Goal: Information Seeking & Learning: Learn about a topic

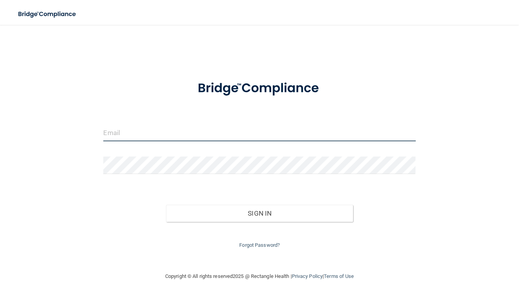
click at [112, 135] on input "email" at bounding box center [259, 133] width 312 height 18
type input "[PERSON_NAME][EMAIL_ADDRESS][DOMAIN_NAME]"
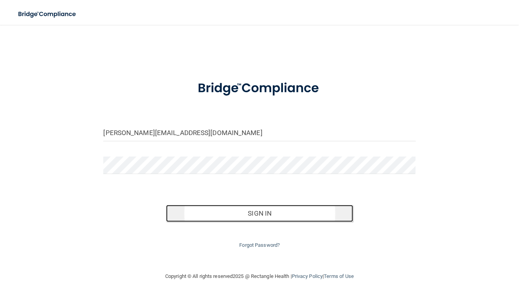
click at [260, 209] on button "Sign In" at bounding box center [259, 213] width 187 height 17
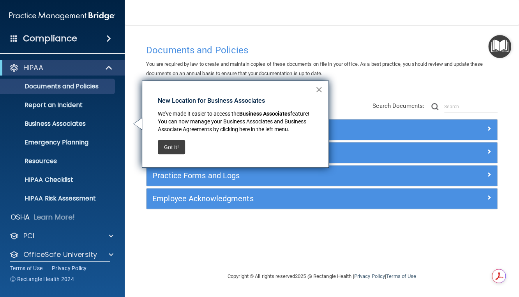
click at [321, 89] on button "×" at bounding box center [318, 89] width 7 height 12
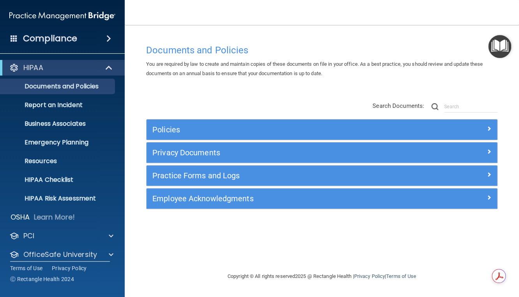
click at [60, 37] on h4 "Compliance" at bounding box center [50, 38] width 54 height 11
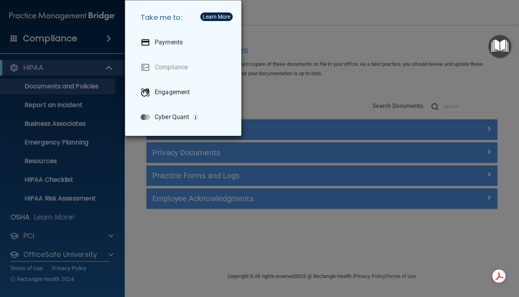
click at [263, 11] on div "Take me to: Payments Compliance Engagement Cyber Quant" at bounding box center [259, 148] width 519 height 297
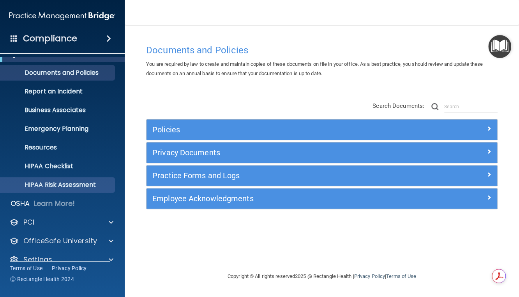
scroll to position [26, 0]
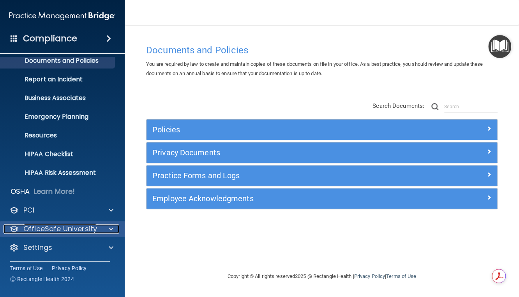
click at [56, 228] on p "OfficeSafe University" at bounding box center [60, 228] width 74 height 9
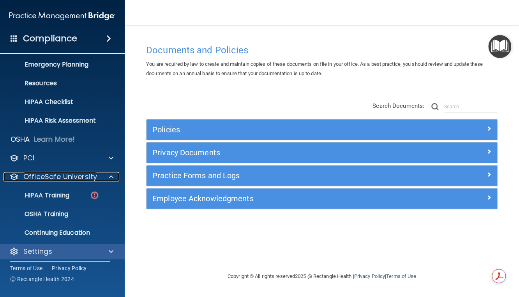
scroll to position [82, 0]
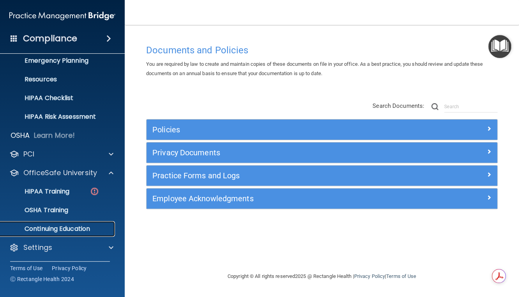
click at [53, 226] on p "Continuing Education" at bounding box center [58, 229] width 106 height 8
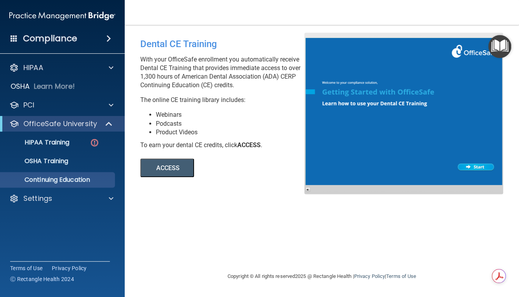
click at [167, 166] on button "ACCESS" at bounding box center [167, 168] width 54 height 19
click at [30, 67] on p "HIPAA" at bounding box center [33, 67] width 20 height 9
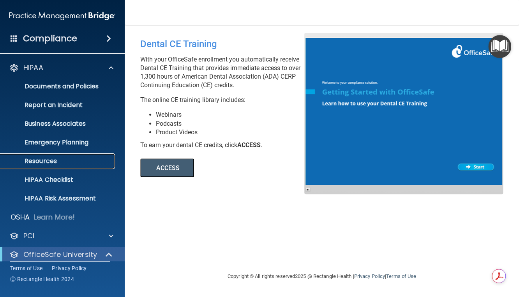
click at [44, 159] on p "Resources" at bounding box center [58, 161] width 106 height 8
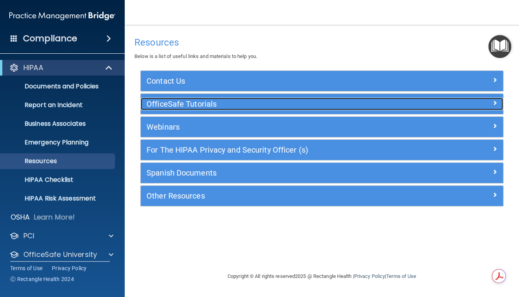
click at [180, 101] on h5 "OfficeSafe Tutorials" at bounding box center [276, 104] width 260 height 9
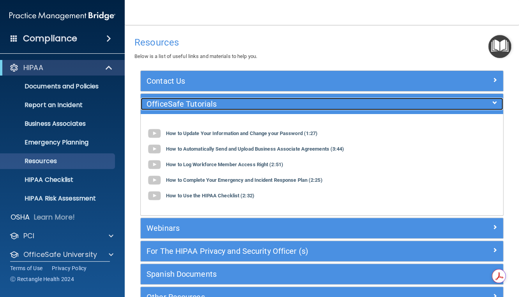
click at [492, 100] on span at bounding box center [494, 102] width 5 height 9
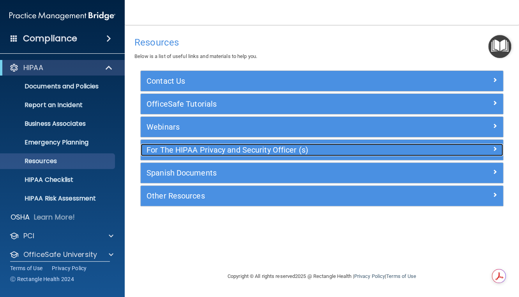
click at [495, 147] on span at bounding box center [494, 148] width 5 height 9
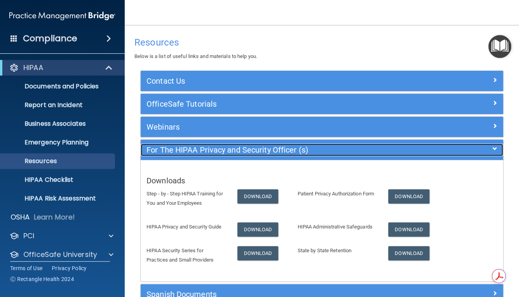
click at [485, 147] on div at bounding box center [457, 148] width 91 height 9
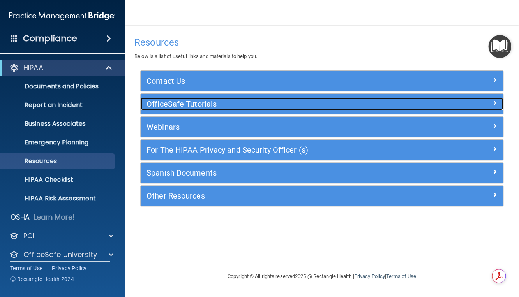
click at [493, 102] on span at bounding box center [494, 102] width 5 height 9
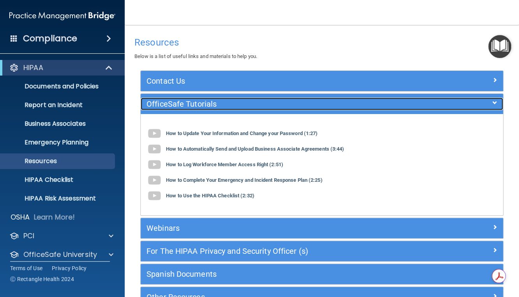
click at [492, 98] on span at bounding box center [494, 102] width 5 height 9
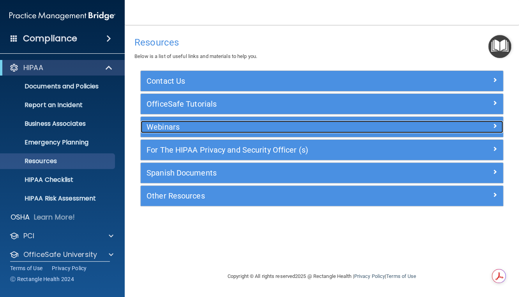
click at [495, 123] on span at bounding box center [494, 125] width 5 height 9
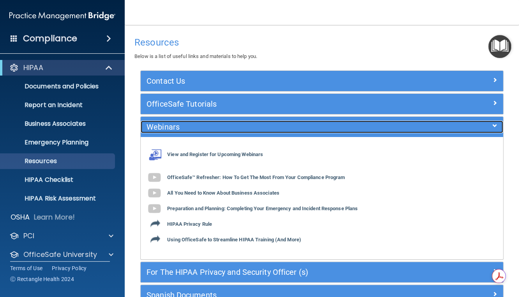
click at [495, 123] on div at bounding box center [457, 125] width 91 height 9
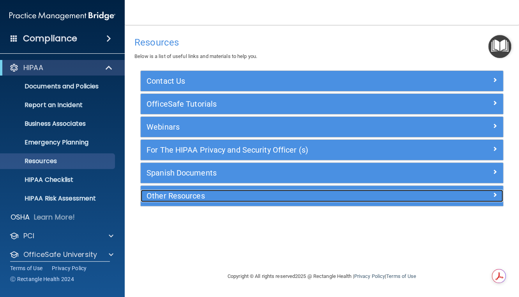
click at [189, 196] on h5 "Other Resources" at bounding box center [276, 196] width 260 height 9
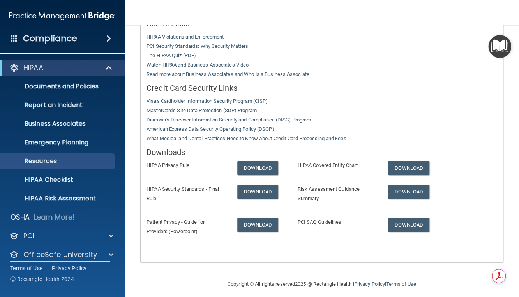
scroll to position [208, 0]
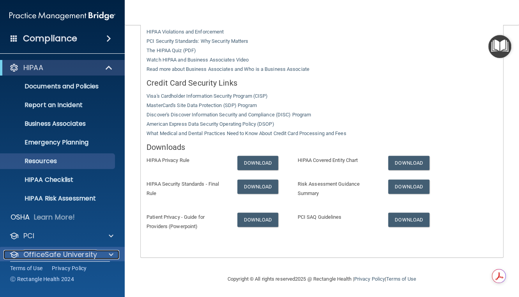
click at [60, 253] on p "OfficeSafe University" at bounding box center [60, 254] width 74 height 9
click at [79, 255] on p "OfficeSafe University" at bounding box center [60, 254] width 74 height 9
click at [81, 257] on p "OfficeSafe University" at bounding box center [60, 254] width 74 height 9
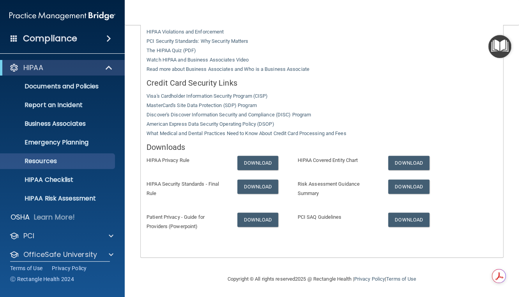
click at [60, 40] on h4 "Compliance" at bounding box center [50, 38] width 54 height 11
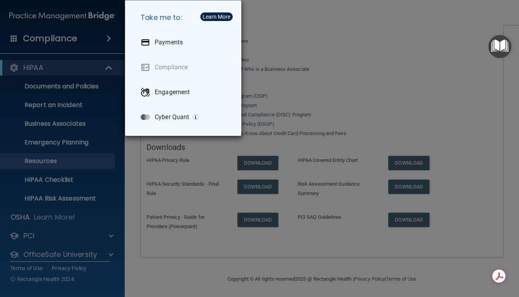
click at [331, 16] on div "Take me to: Payments Compliance Engagement Cyber Quant" at bounding box center [259, 148] width 519 height 297
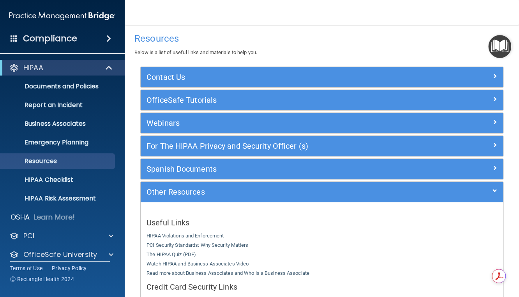
scroll to position [0, 0]
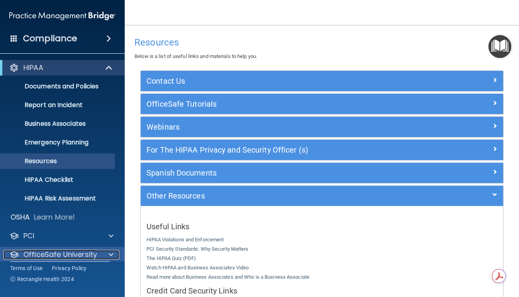
click at [47, 256] on p "OfficeSafe University" at bounding box center [60, 254] width 74 height 9
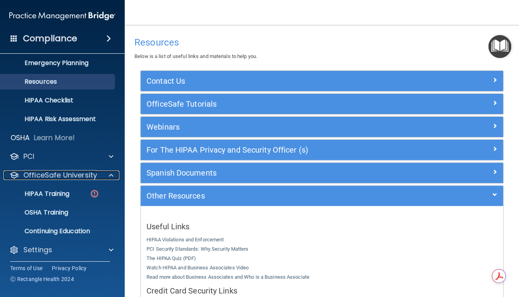
scroll to position [82, 0]
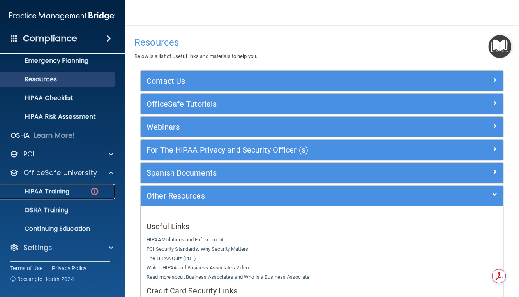
click at [48, 189] on p "HIPAA Training" at bounding box center [37, 192] width 64 height 8
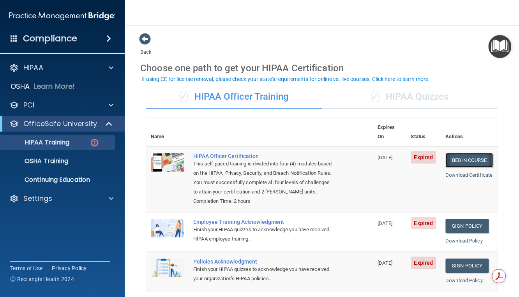
click at [471, 153] on link "Begin Course" at bounding box center [469, 160] width 48 height 14
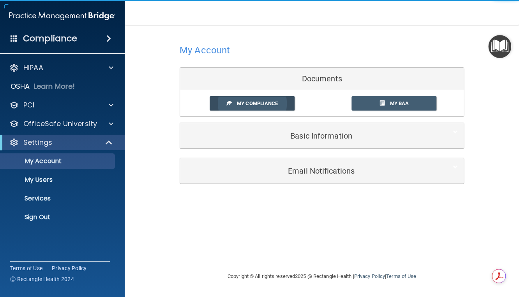
click at [259, 104] on span "My Compliance" at bounding box center [257, 103] width 41 height 6
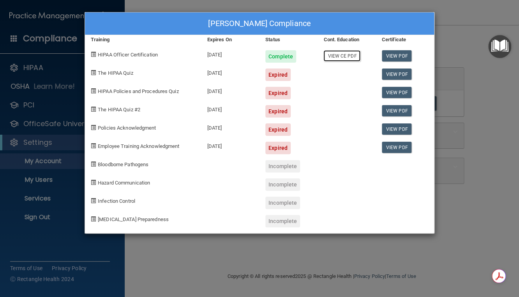
click at [342, 58] on link "View CE PDF" at bounding box center [341, 55] width 37 height 11
click at [396, 74] on link "View PDF" at bounding box center [397, 74] width 30 height 11
click at [283, 74] on div "Expired" at bounding box center [277, 75] width 25 height 12
click at [396, 72] on link "View PDF" at bounding box center [397, 74] width 30 height 11
click at [395, 73] on link "View PDF" at bounding box center [397, 74] width 30 height 11
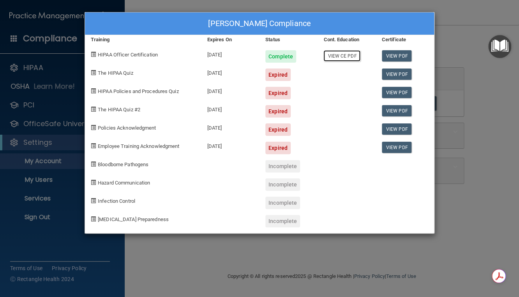
click at [342, 56] on link "View CE PDF" at bounding box center [341, 55] width 37 height 11
click at [269, 73] on div "Expired" at bounding box center [277, 75] width 25 height 12
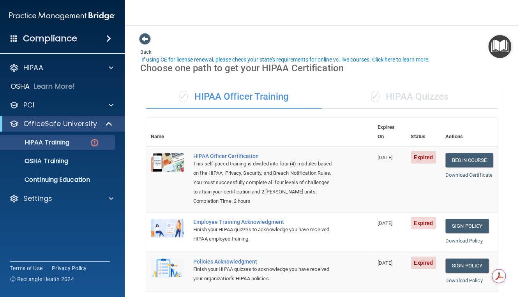
scroll to position [39, 0]
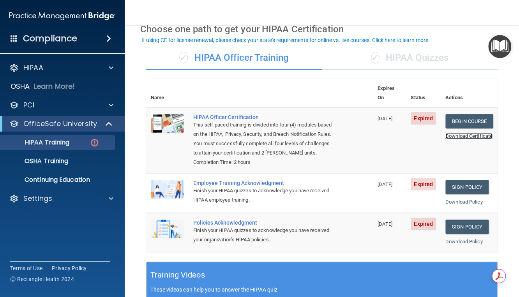
click at [469, 133] on link "Download Certificate" at bounding box center [468, 136] width 47 height 6
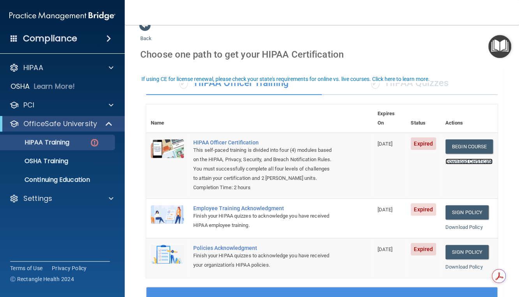
scroll to position [0, 0]
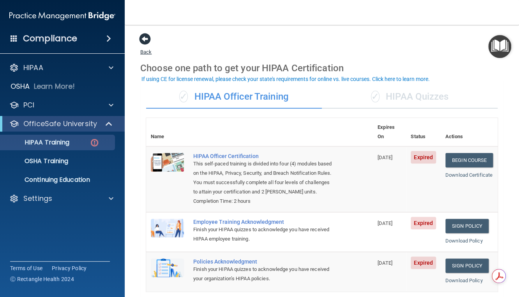
click at [143, 36] on span at bounding box center [145, 39] width 12 height 12
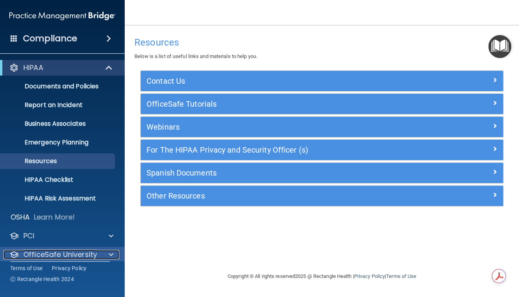
click at [93, 255] on p "OfficeSafe University" at bounding box center [60, 254] width 74 height 9
click at [107, 253] on div at bounding box center [109, 254] width 19 height 9
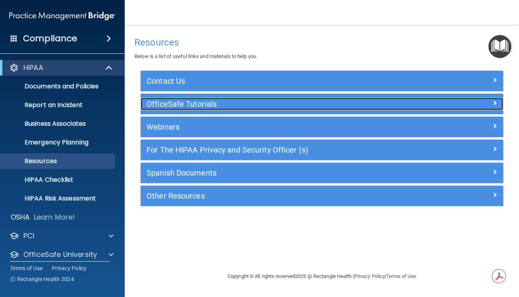
click at [208, 104] on h5 "OfficeSafe Tutorials" at bounding box center [276, 104] width 260 height 9
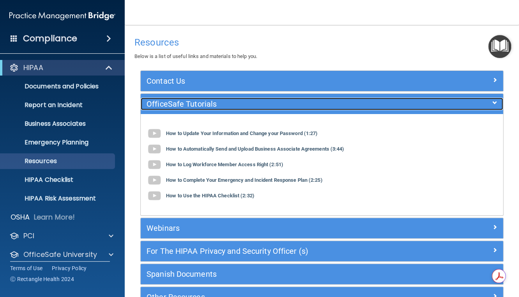
click at [486, 100] on div at bounding box center [457, 102] width 91 height 9
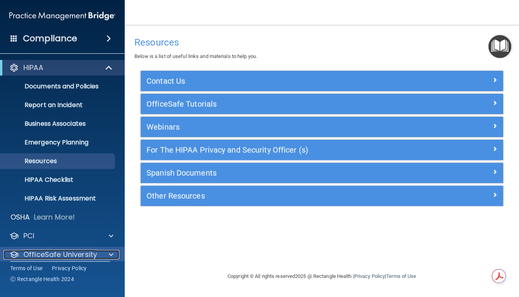
click at [63, 252] on p "OfficeSafe University" at bounding box center [60, 254] width 74 height 9
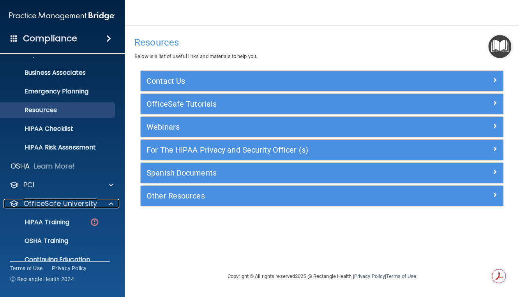
scroll to position [82, 0]
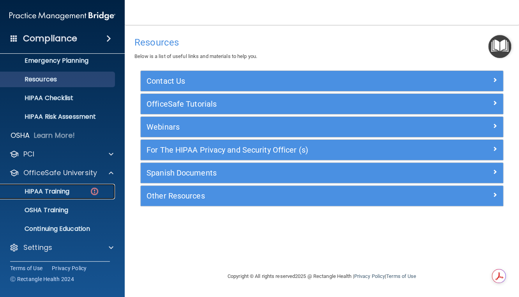
click at [55, 189] on p "HIPAA Training" at bounding box center [37, 192] width 64 height 8
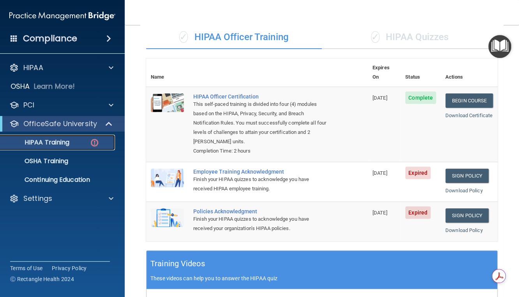
scroll to position [39, 0]
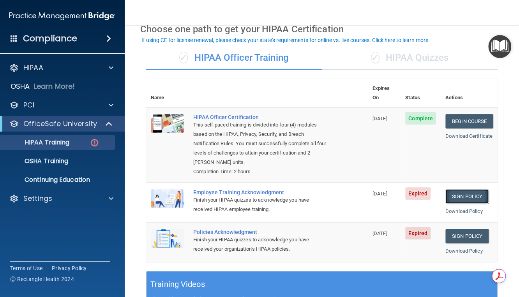
click at [466, 189] on link "Sign Policy" at bounding box center [466, 196] width 43 height 14
click at [458, 248] on link "Download Policy" at bounding box center [463, 251] width 37 height 6
click at [451, 208] on link "Download Policy" at bounding box center [463, 211] width 37 height 6
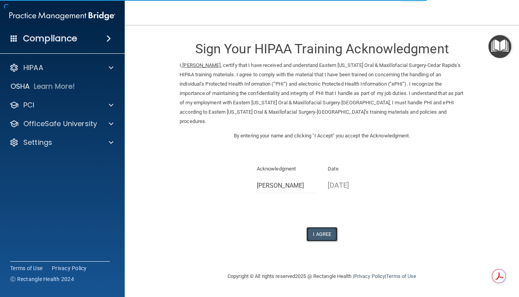
click at [329, 227] on button "I Agree" at bounding box center [321, 234] width 31 height 14
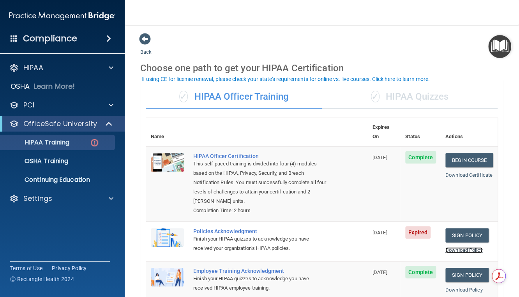
click at [454, 247] on link "Download Policy" at bounding box center [463, 250] width 37 height 6
click at [447, 247] on link "Download Policy" at bounding box center [463, 250] width 37 height 6
click at [165, 229] on img at bounding box center [167, 237] width 33 height 19
click at [413, 226] on span "Expired" at bounding box center [417, 232] width 25 height 12
click at [446, 228] on link "Sign Policy" at bounding box center [466, 235] width 43 height 14
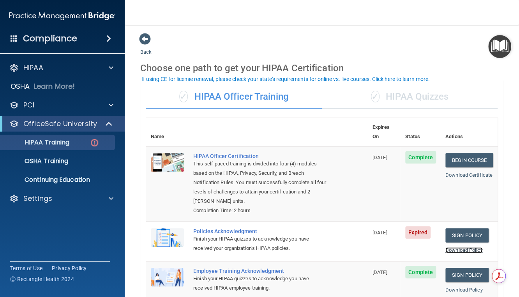
click at [464, 247] on link "Download Policy" at bounding box center [463, 250] width 37 height 6
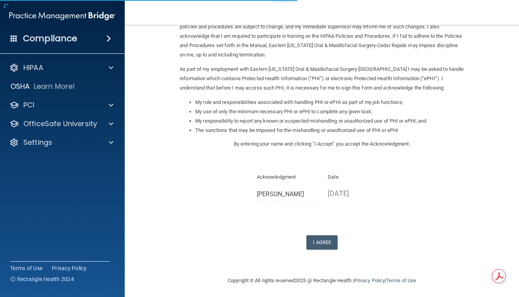
scroll to position [69, 0]
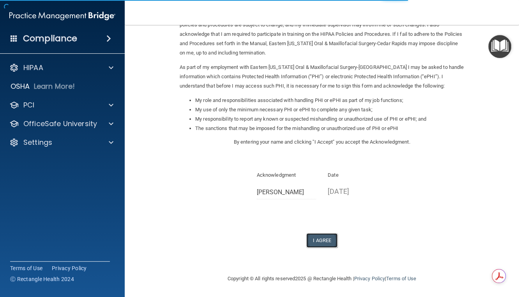
click at [323, 242] on button "I Agree" at bounding box center [321, 240] width 31 height 14
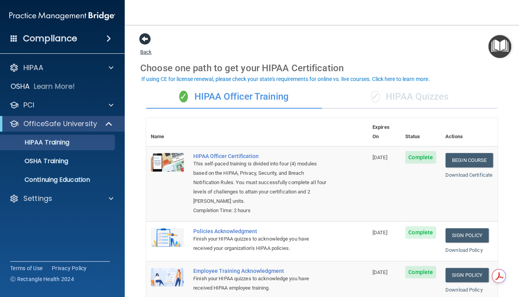
click at [144, 33] on span at bounding box center [145, 39] width 12 height 12
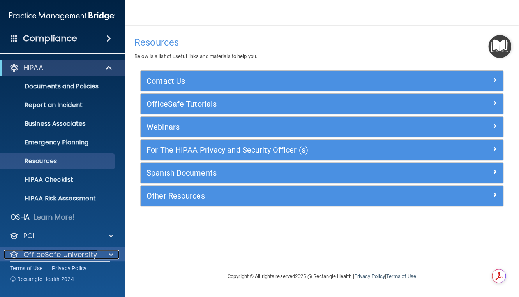
click at [88, 253] on p "OfficeSafe University" at bounding box center [60, 254] width 74 height 9
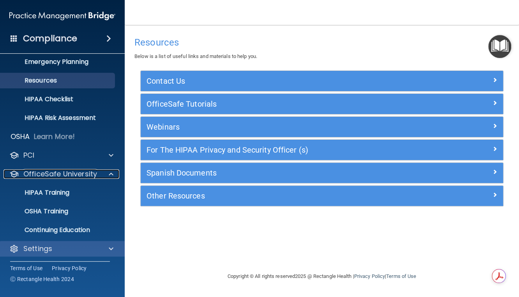
scroll to position [82, 0]
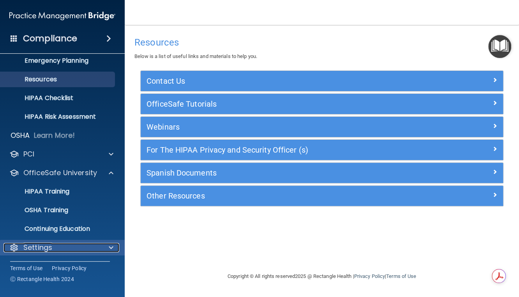
click at [78, 252] on div "Settings" at bounding box center [52, 247] width 97 height 9
click at [112, 246] on span at bounding box center [111, 247] width 5 height 9
